Goal: Transaction & Acquisition: Purchase product/service

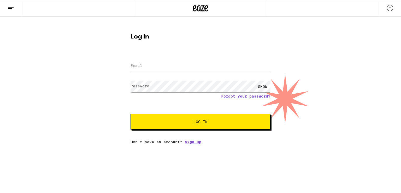
type input "[PERSON_NAME][EMAIL_ADDRESS][DOMAIN_NAME]"
click at [179, 119] on button "Log In" at bounding box center [200, 122] width 140 height 16
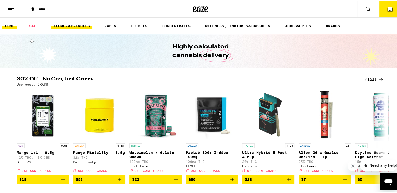
click at [76, 25] on link "FLOWER & PREROLLS" at bounding box center [71, 25] width 41 height 6
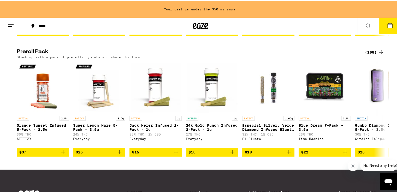
scroll to position [396, 0]
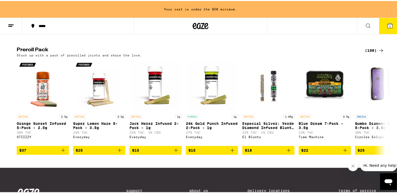
click at [368, 53] on div "(108)" at bounding box center [374, 49] width 19 height 6
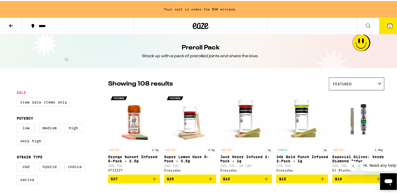
click at [10, 26] on icon at bounding box center [11, 25] width 6 height 6
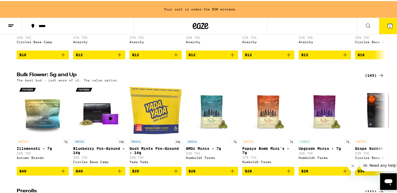
scroll to position [136, 0]
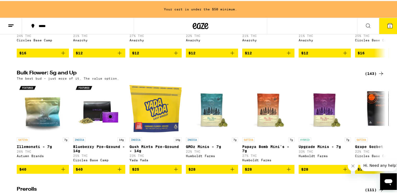
click at [370, 76] on div "(143)" at bounding box center [374, 73] width 19 height 6
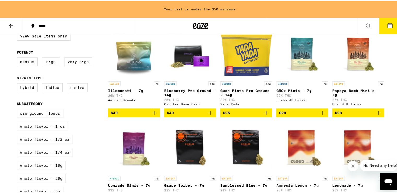
scroll to position [104, 0]
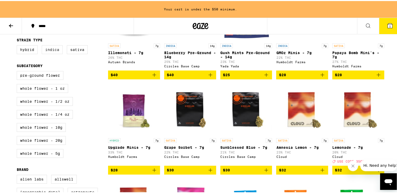
click at [52, 52] on label "Indica" at bounding box center [52, 48] width 21 height 9
click at [18, 45] on input "Indica" at bounding box center [18, 45] width 0 height 0
checkbox input "true"
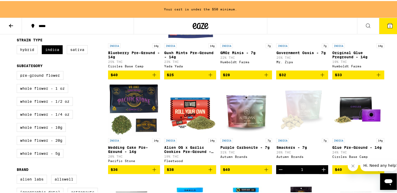
click at [263, 172] on icon "Add to bag" at bounding box center [266, 169] width 6 height 6
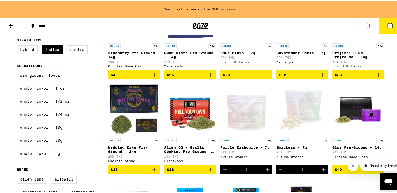
scroll to position [88, 0]
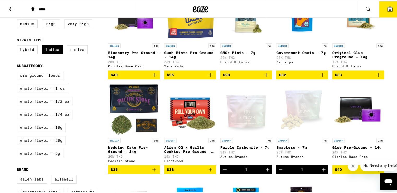
click at [264, 172] on icon "Increment" at bounding box center [267, 169] width 6 height 6
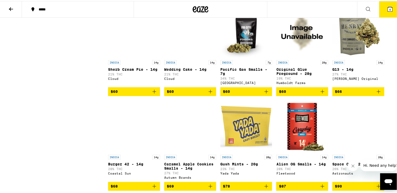
scroll to position [536, 0]
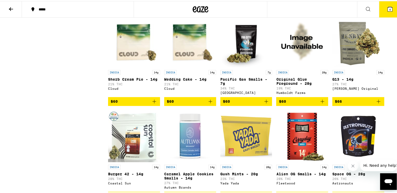
click at [264, 104] on icon "Add to bag" at bounding box center [266, 101] width 6 height 6
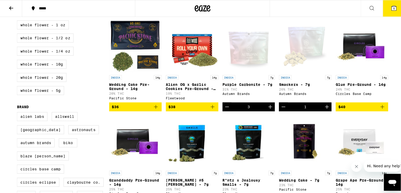
scroll to position [150, 0]
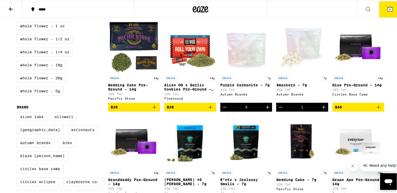
click at [387, 9] on icon at bounding box center [389, 8] width 5 height 5
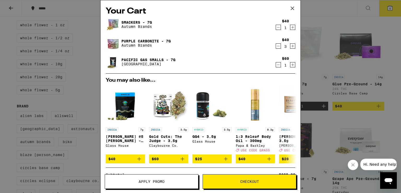
click at [276, 47] on icon "Decrement" at bounding box center [278, 46] width 5 height 6
click at [251, 181] on span "Checkout" at bounding box center [249, 182] width 19 height 4
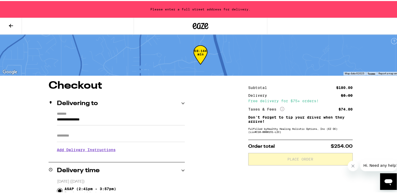
click at [63, 137] on input "Apt/Suite" at bounding box center [121, 135] width 128 height 13
type input "******"
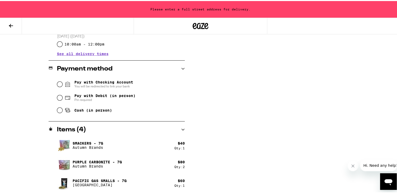
scroll to position [202, 0]
click at [57, 96] on input "Pay with Debit (in person) Pin required" at bounding box center [59, 96] width 5 height 5
radio input "true"
